Goal: Task Accomplishment & Management: Use online tool/utility

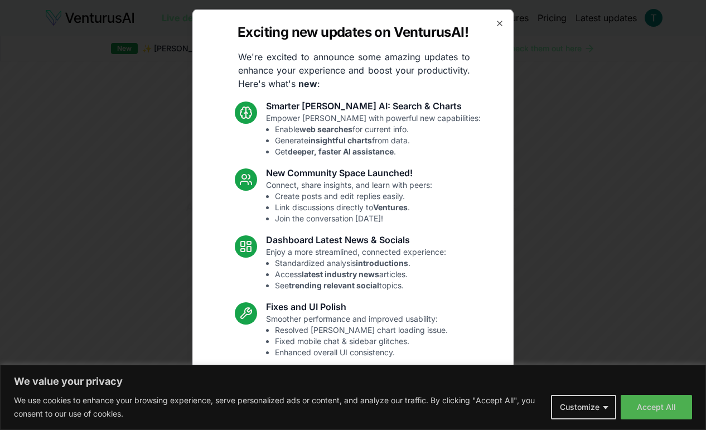
scroll to position [3, 0]
click at [497, 15] on div "Exciting new updates on VenturusAI! We're excited to announce some amazing upda…" at bounding box center [352, 215] width 321 height 412
click at [502, 16] on div "Exciting new updates on VenturusAI! We're excited to announce some amazing upda…" at bounding box center [352, 215] width 321 height 412
click at [492, 22] on div "Exciting new updates on VenturusAI! We're excited to announce some amazing upda…" at bounding box center [352, 215] width 321 height 412
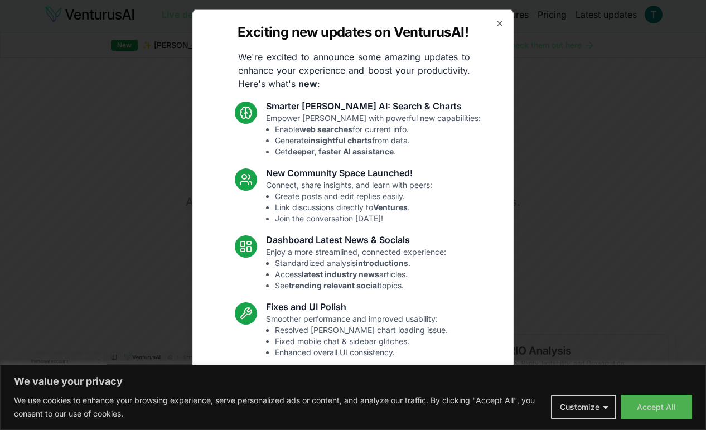
click at [503, 17] on div "Exciting new updates on VenturusAI! We're excited to announce some amazing upda…" at bounding box center [352, 215] width 321 height 412
click at [502, 24] on icon "button" at bounding box center [499, 22] width 9 height 9
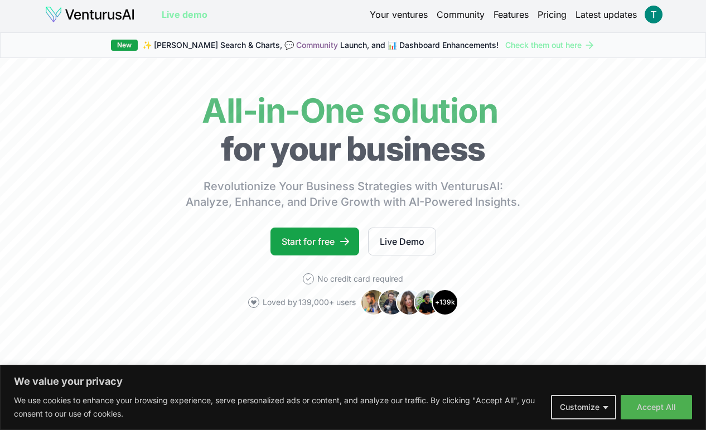
click at [327, 234] on link "Start for free" at bounding box center [315, 242] width 89 height 28
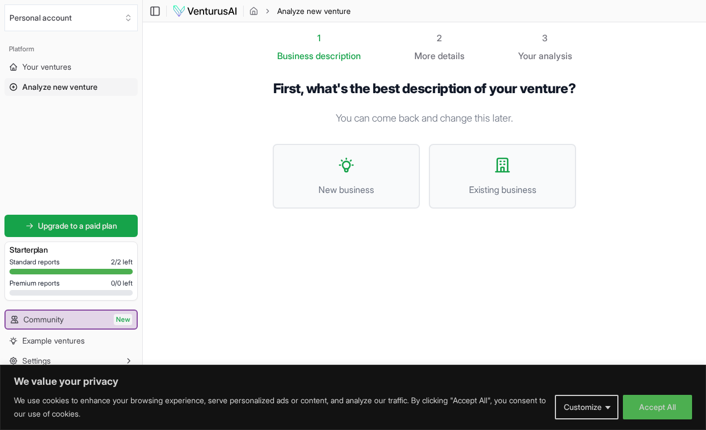
click at [389, 197] on button "New business" at bounding box center [346, 176] width 147 height 65
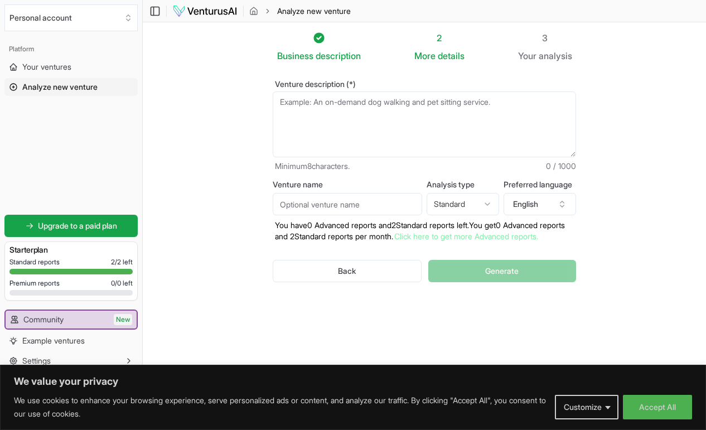
click at [445, 113] on textarea "Venture description (*)" at bounding box center [424, 124] width 303 height 66
click at [326, 106] on textarea "Venture description (*)" at bounding box center [424, 124] width 303 height 66
click at [366, 109] on textarea "Venture description (*)" at bounding box center [424, 124] width 303 height 66
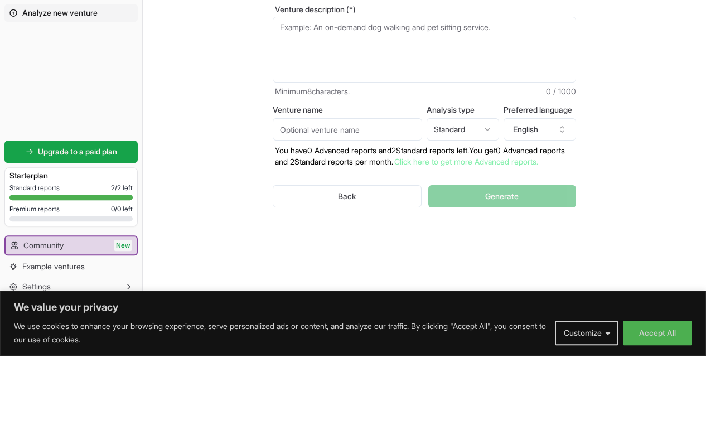
click at [650, 114] on section "Business description 2 More details 3 Your analysis Venture description (*) Min…" at bounding box center [424, 202] width 563 height 361
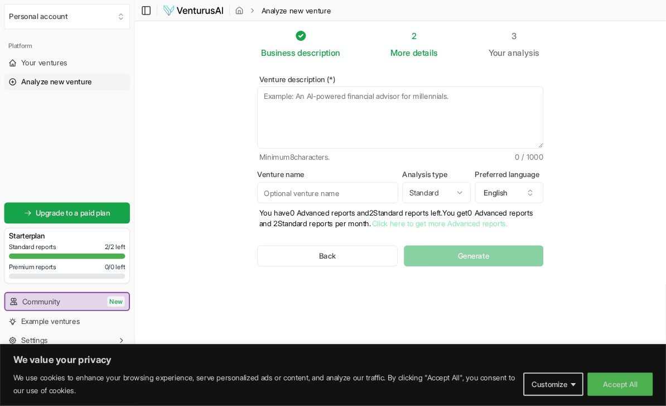
scroll to position [0, 0]
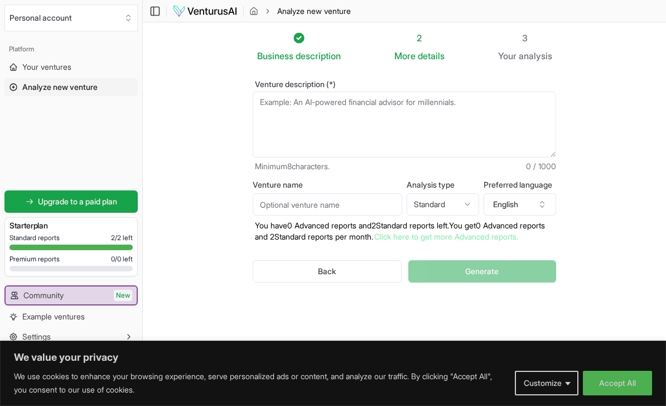
click at [350, 106] on textarea "Venture description (*)" at bounding box center [404, 124] width 303 height 66
click at [270, 105] on textarea "Venture description (*)" at bounding box center [404, 124] width 303 height 66
click at [264, 103] on textarea "Venture description (*)" at bounding box center [404, 124] width 303 height 66
paste textarea "I have given idea for Coffee Shop in [GEOGRAPHIC_DATA], [GEOGRAPHIC_DATA]"
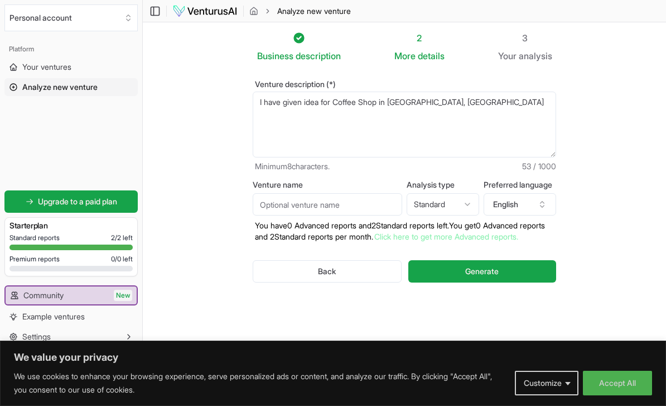
type textarea "I have given idea for Coffee Shop in [GEOGRAPHIC_DATA], [GEOGRAPHIC_DATA]"
click at [601, 113] on section "Business description 2 More details 3 Your analysis Venture description (*) I h…" at bounding box center [404, 190] width 523 height 336
click at [528, 282] on button "Generate" at bounding box center [482, 271] width 148 height 22
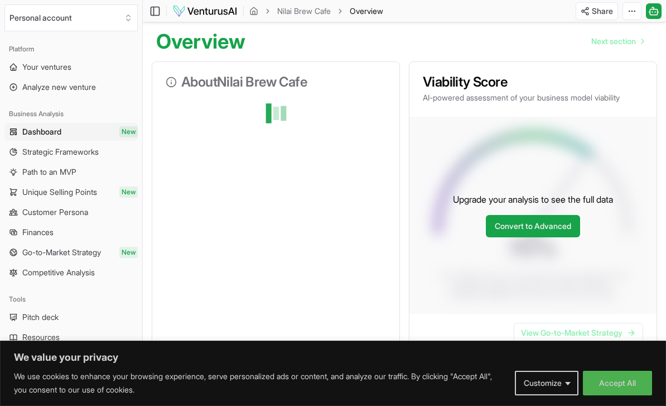
scroll to position [105, 0]
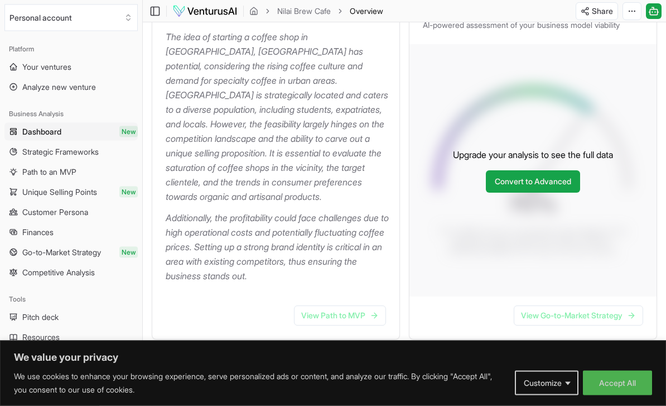
click at [373, 311] on icon at bounding box center [374, 315] width 9 height 9
